Goal: Information Seeking & Learning: Learn about a topic

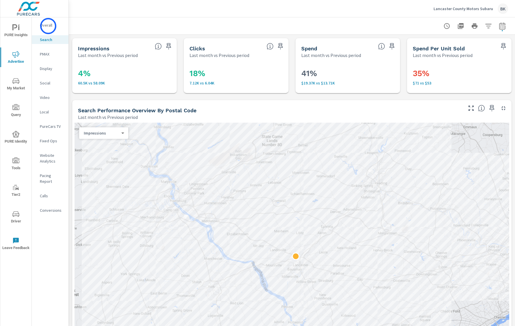
click at [48, 26] on p "Overall" at bounding box center [52, 25] width 24 height 6
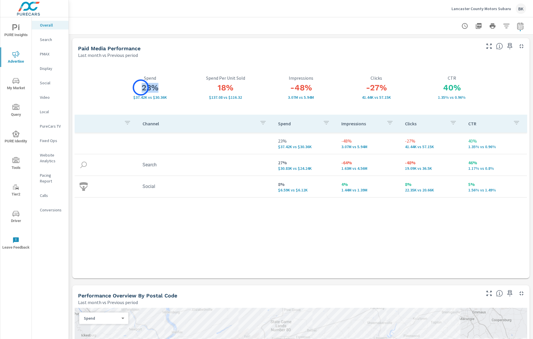
drag, startPoint x: 162, startPoint y: 89, endPoint x: 141, endPoint y: 88, distance: 20.8
click at [141, 88] on h3 "23%" at bounding box center [149, 88] width 75 height 10
drag, startPoint x: 472, startPoint y: 97, endPoint x: 442, endPoint y: 83, distance: 32.5
click at [442, 83] on div "40% 1.35% vs 0.96% CTR" at bounding box center [451, 87] width 75 height 24
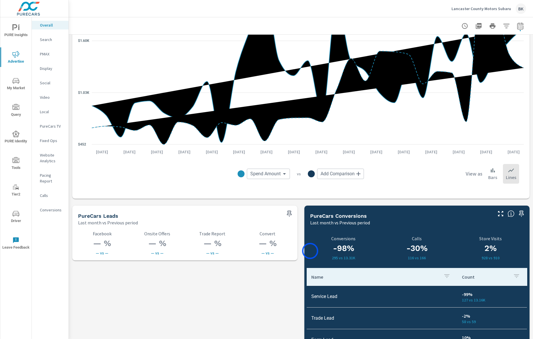
scroll to position [710, 0]
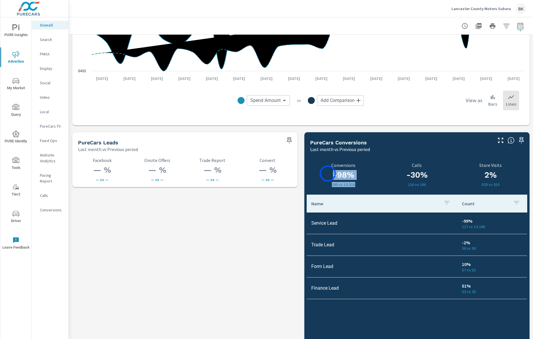
drag, startPoint x: 361, startPoint y: 184, endPoint x: 328, endPoint y: 174, distance: 34.6
click at [328, 174] on div "-98% 295 vs 13.31K Conversions" at bounding box center [343, 175] width 66 height 24
drag, startPoint x: 436, startPoint y: 185, endPoint x: 406, endPoint y: 184, distance: 29.8
click at [406, 184] on p "116 vs 166" at bounding box center [417, 184] width 66 height 5
drag, startPoint x: 403, startPoint y: 173, endPoint x: 428, endPoint y: 175, distance: 24.7
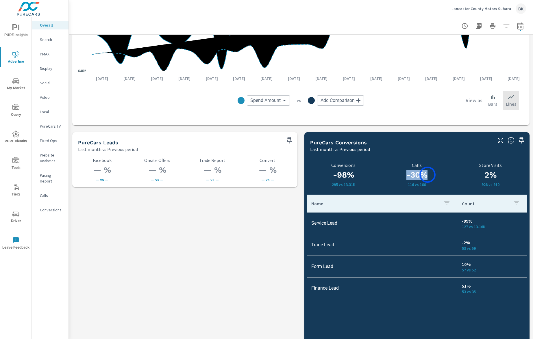
click at [428, 175] on h3 "-30%" at bounding box center [417, 175] width 66 height 10
drag, startPoint x: 481, startPoint y: 184, endPoint x: 502, endPoint y: 186, distance: 20.9
click at [502, 186] on p "928 vs 910" at bounding box center [490, 184] width 73 height 5
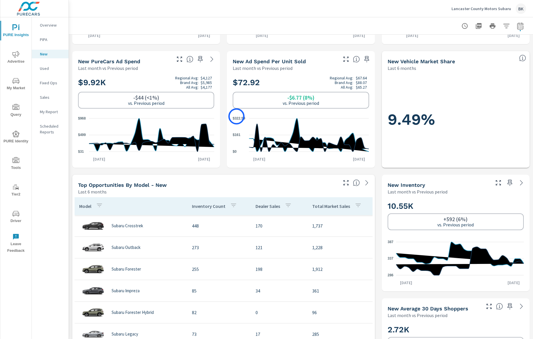
scroll to position [121, 0]
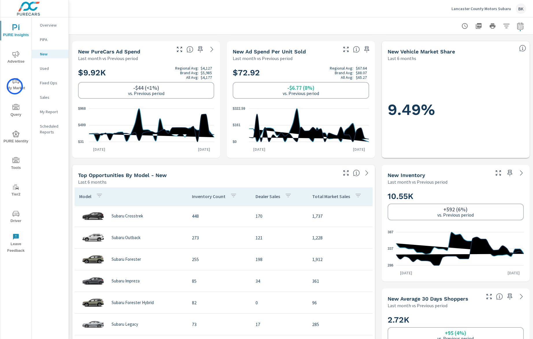
click at [15, 86] on span "My Market" at bounding box center [16, 84] width 28 height 14
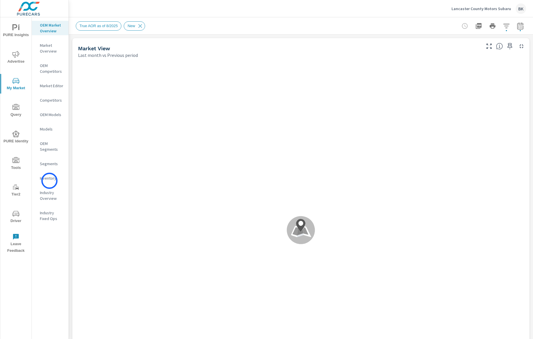
click at [49, 181] on p "Inventory" at bounding box center [52, 178] width 24 height 6
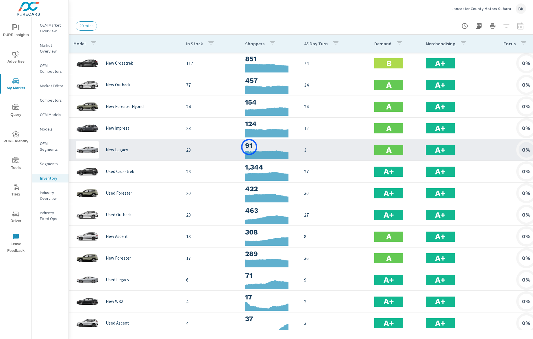
scroll to position [1, 0]
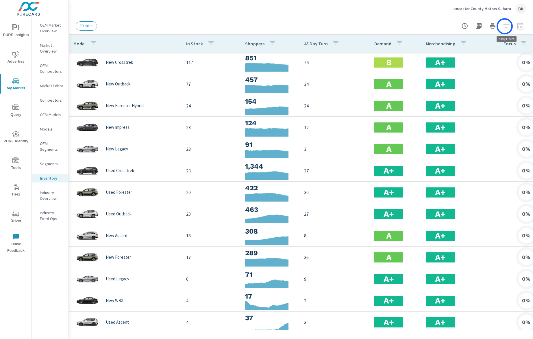
click at [506, 26] on icon "button" at bounding box center [506, 26] width 7 height 7
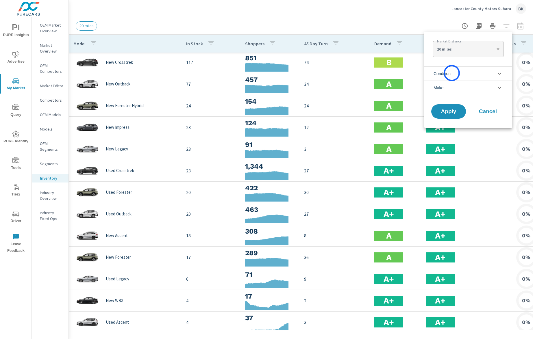
click at [451, 73] on span "Condition" at bounding box center [442, 74] width 17 height 14
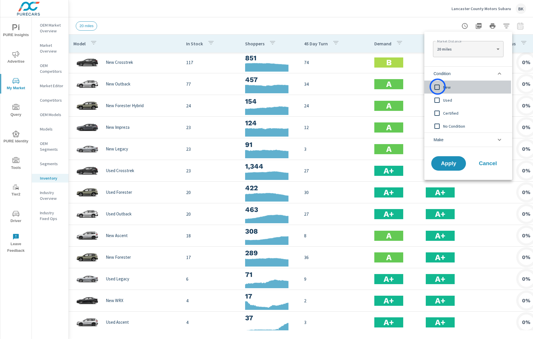
click at [438, 87] on input "filter options" at bounding box center [437, 87] width 12 height 12
drag, startPoint x: 454, startPoint y: 162, endPoint x: 451, endPoint y: 159, distance: 4.9
click at [454, 162] on span "Apply" at bounding box center [449, 163] width 24 height 5
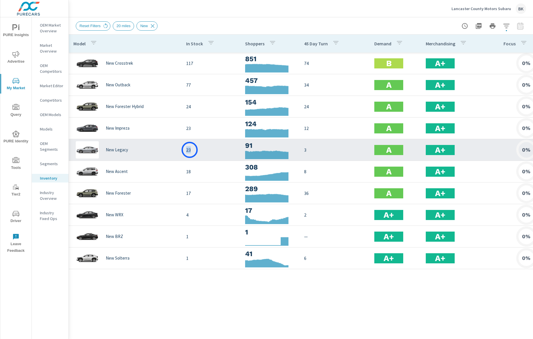
drag, startPoint x: 186, startPoint y: 151, endPoint x: 190, endPoint y: 150, distance: 3.8
click at [190, 150] on p "23" at bounding box center [211, 150] width 50 height 7
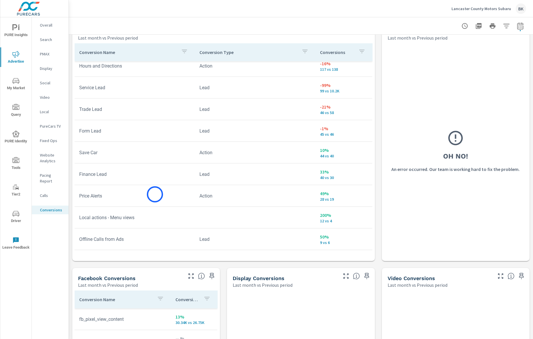
scroll to position [328, 0]
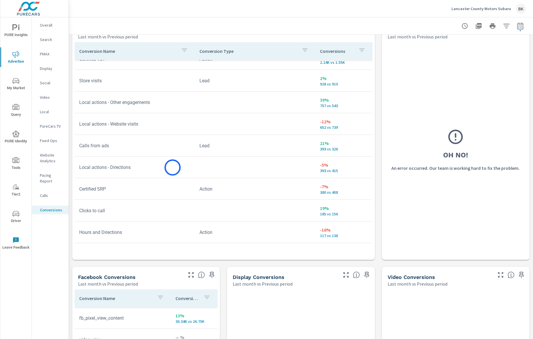
scroll to position [105, 0]
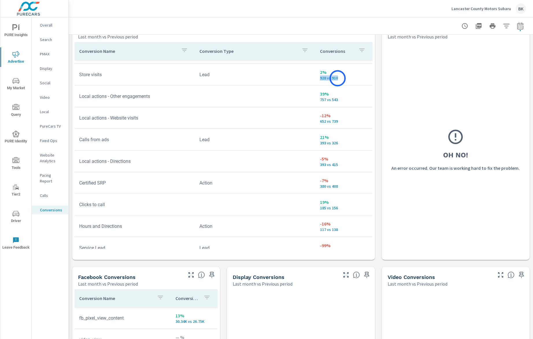
drag, startPoint x: 321, startPoint y: 80, endPoint x: 338, endPoint y: 78, distance: 17.1
click at [338, 78] on p "928 vs 910" at bounding box center [344, 78] width 48 height 5
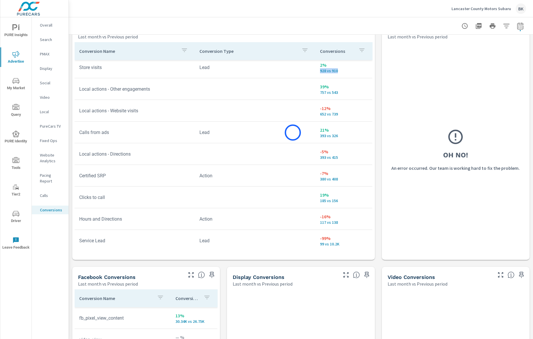
scroll to position [116, 0]
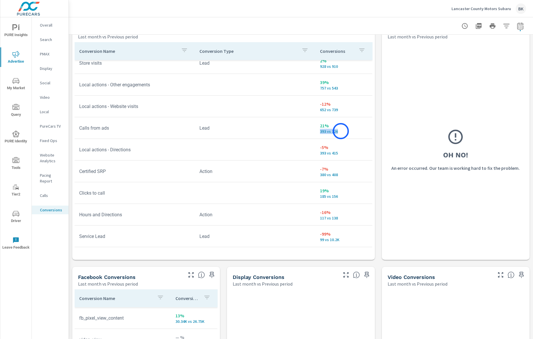
drag, startPoint x: 318, startPoint y: 131, endPoint x: 341, endPoint y: 131, distance: 23.1
click at [341, 131] on td "21% 393 vs 326" at bounding box center [343, 128] width 57 height 21
drag, startPoint x: 318, startPoint y: 192, endPoint x: 332, endPoint y: 191, distance: 14.5
click at [332, 191] on td "19% 185 vs 156" at bounding box center [343, 192] width 57 height 21
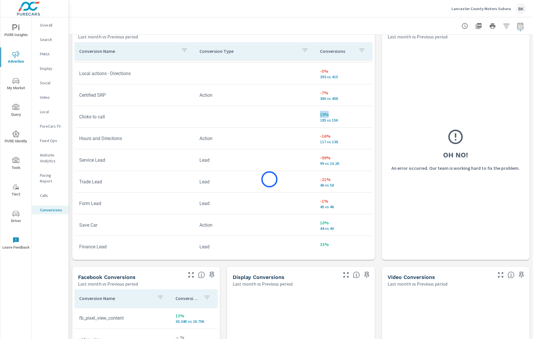
scroll to position [196, 0]
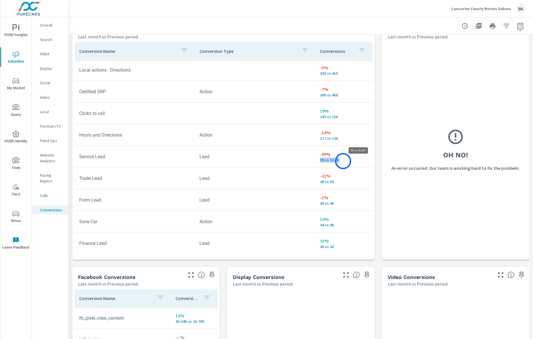
drag, startPoint x: 317, startPoint y: 160, endPoint x: 343, endPoint y: 161, distance: 25.8
click at [343, 161] on td "-99% 99 vs 10.2K" at bounding box center [343, 156] width 57 height 21
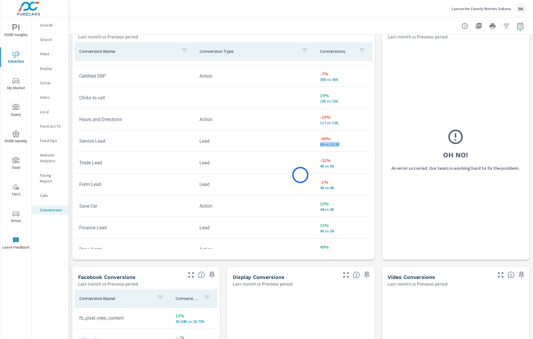
scroll to position [214, 0]
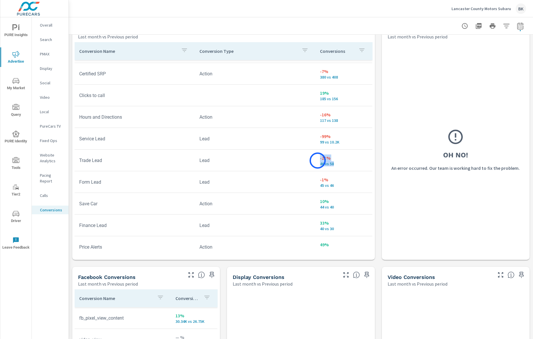
drag, startPoint x: 333, startPoint y: 164, endPoint x: 318, endPoint y: 161, distance: 16.0
click at [318, 161] on td "-21% 46 vs 58" at bounding box center [343, 160] width 57 height 21
drag, startPoint x: 343, startPoint y: 144, endPoint x: 317, endPoint y: 139, distance: 27.2
click at [317, 139] on td "-99% 99 vs 10.2K" at bounding box center [343, 138] width 57 height 21
click at [310, 142] on td "Lead" at bounding box center [255, 139] width 120 height 15
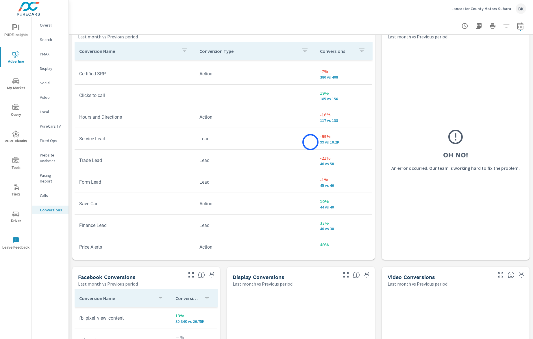
scroll to position [214, 0]
drag, startPoint x: 343, startPoint y: 145, endPoint x: 307, endPoint y: 137, distance: 36.7
click at [307, 137] on tr "Service Lead Lead -99% 99 vs 10.2K" at bounding box center [224, 139] width 298 height 22
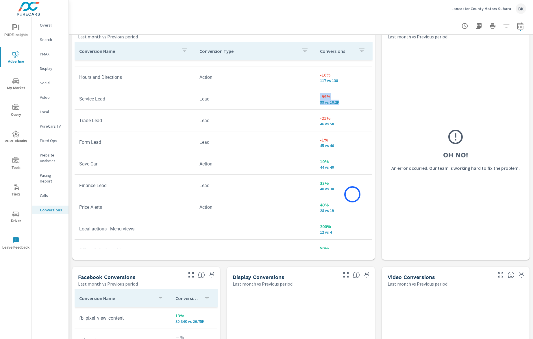
scroll to position [256, 0]
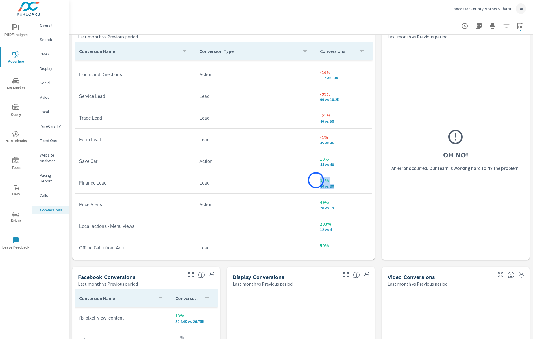
drag, startPoint x: 339, startPoint y: 187, endPoint x: 316, endPoint y: 180, distance: 24.1
click at [316, 180] on td "33% 40 vs 30" at bounding box center [343, 183] width 57 height 21
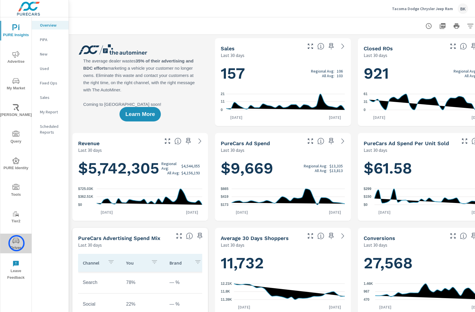
click at [16, 243] on icon "nav menu" at bounding box center [15, 240] width 7 height 7
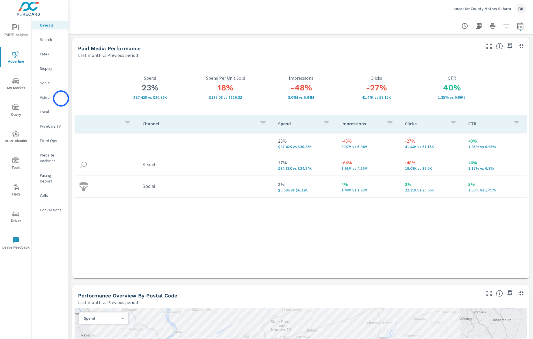
scroll to position [710, 0]
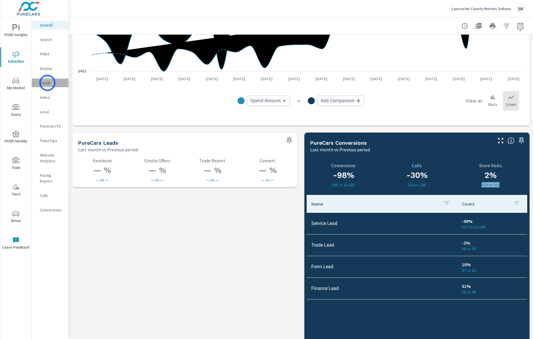
click at [47, 83] on p "Social" at bounding box center [52, 83] width 24 height 6
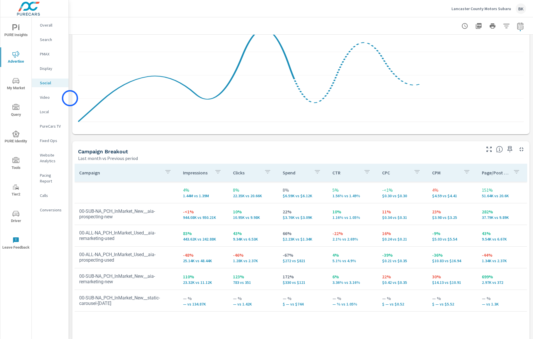
scroll to position [190, 0]
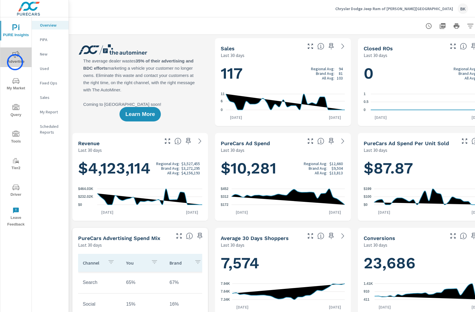
click at [15, 62] on span "Advertise" at bounding box center [16, 58] width 28 height 14
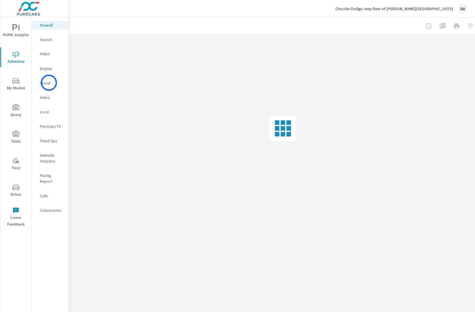
click at [49, 83] on p "Social" at bounding box center [52, 83] width 24 height 6
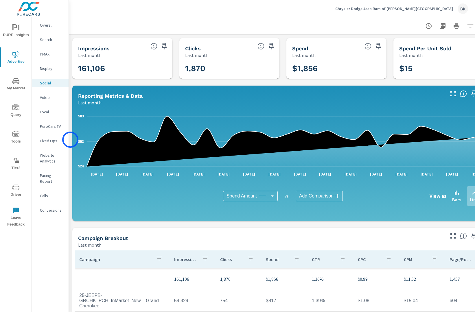
scroll to position [102, 0]
